Goal: Information Seeking & Learning: Learn about a topic

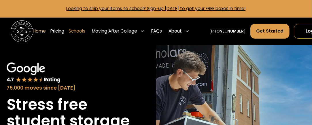
click at [76, 31] on link "Schools" at bounding box center [77, 31] width 17 height 15
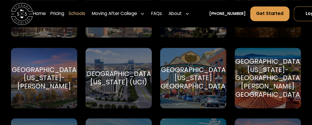
scroll to position [2565, 0]
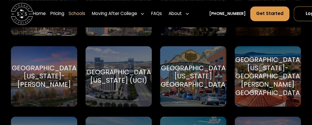
click at [270, 83] on div "University of California-Santa Barbara (UCSB)" at bounding box center [268, 76] width 76 height 41
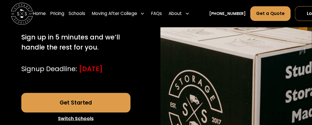
scroll to position [259, 0]
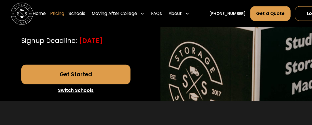
click at [54, 12] on link "Pricing" at bounding box center [57, 13] width 14 height 15
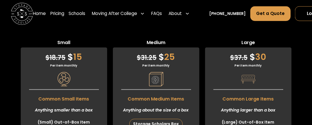
scroll to position [1598, 0]
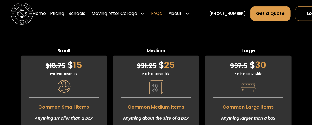
click at [158, 12] on link "FAQs" at bounding box center [156, 13] width 11 height 15
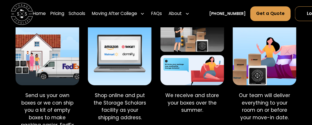
scroll to position [605, 0]
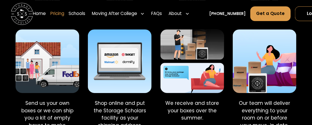
click at [60, 14] on link "Pricing" at bounding box center [57, 13] width 14 height 15
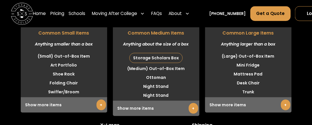
scroll to position [1586, 0]
